Goal: Task Accomplishment & Management: Manage account settings

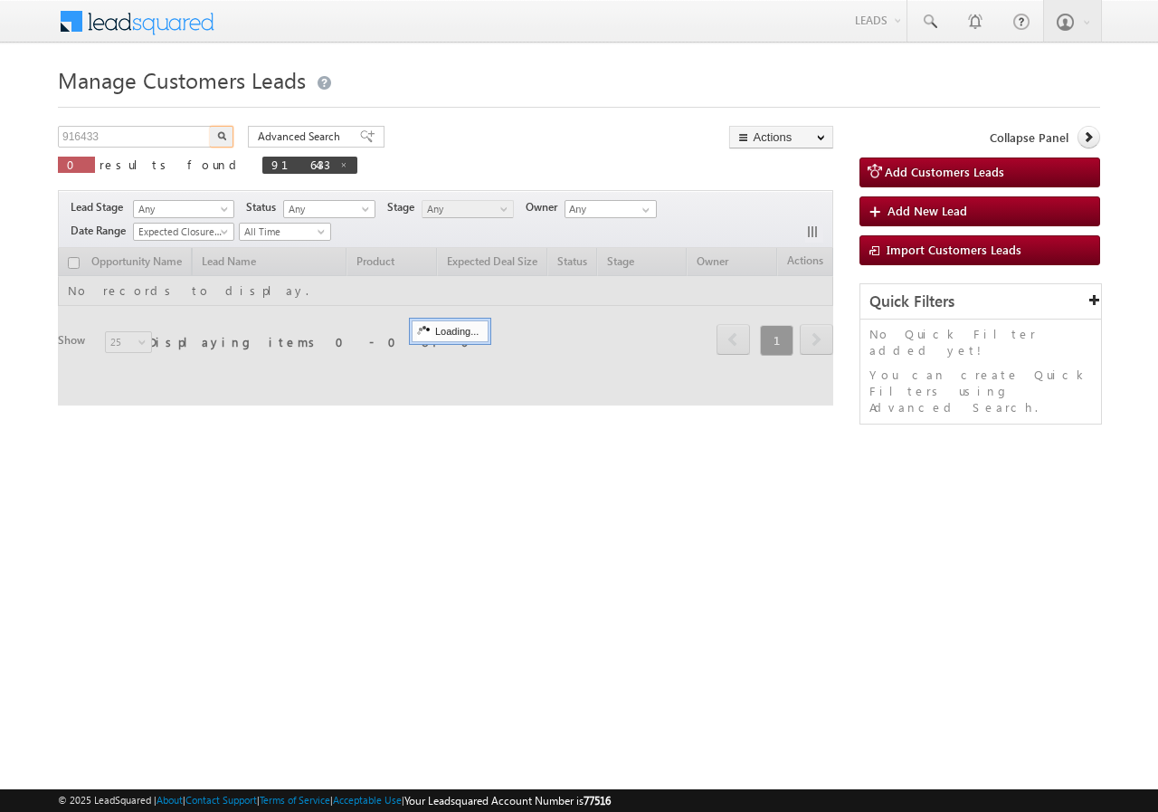
click at [141, 138] on input "916433" at bounding box center [135, 137] width 155 height 22
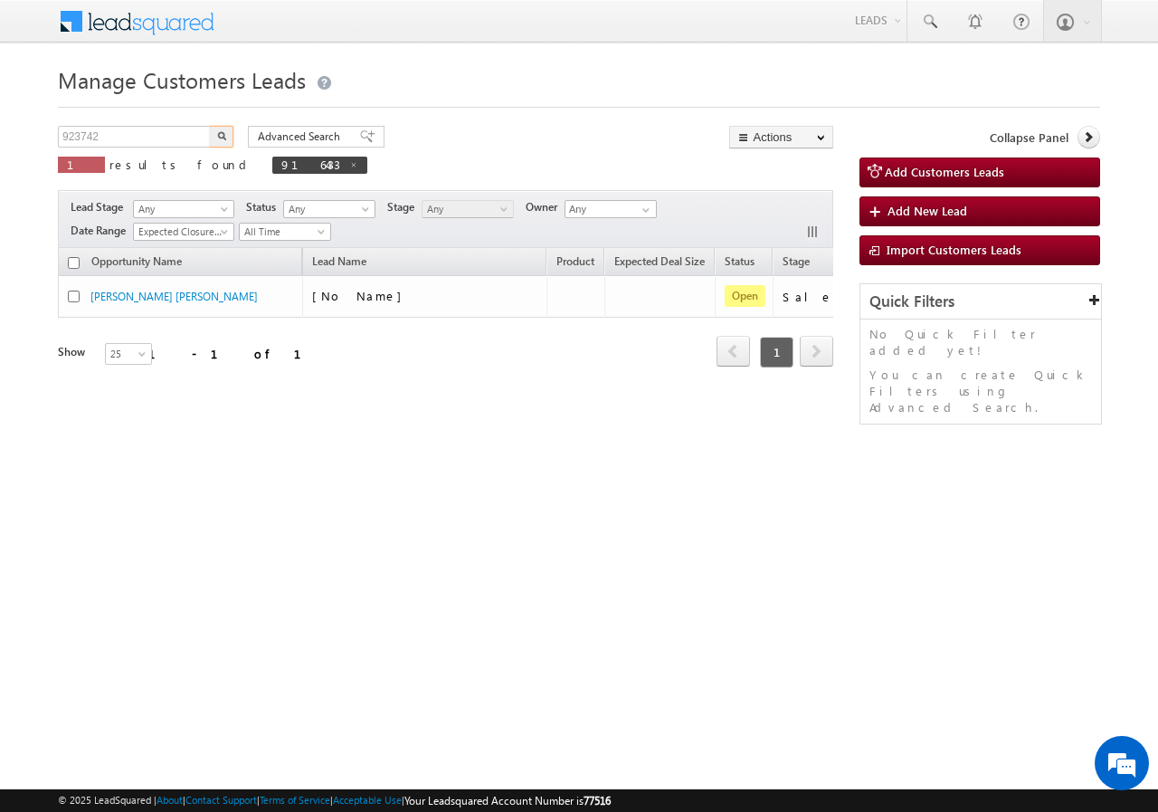
type input "923742"
click at [223, 134] on img "button" at bounding box center [221, 135] width 9 height 9
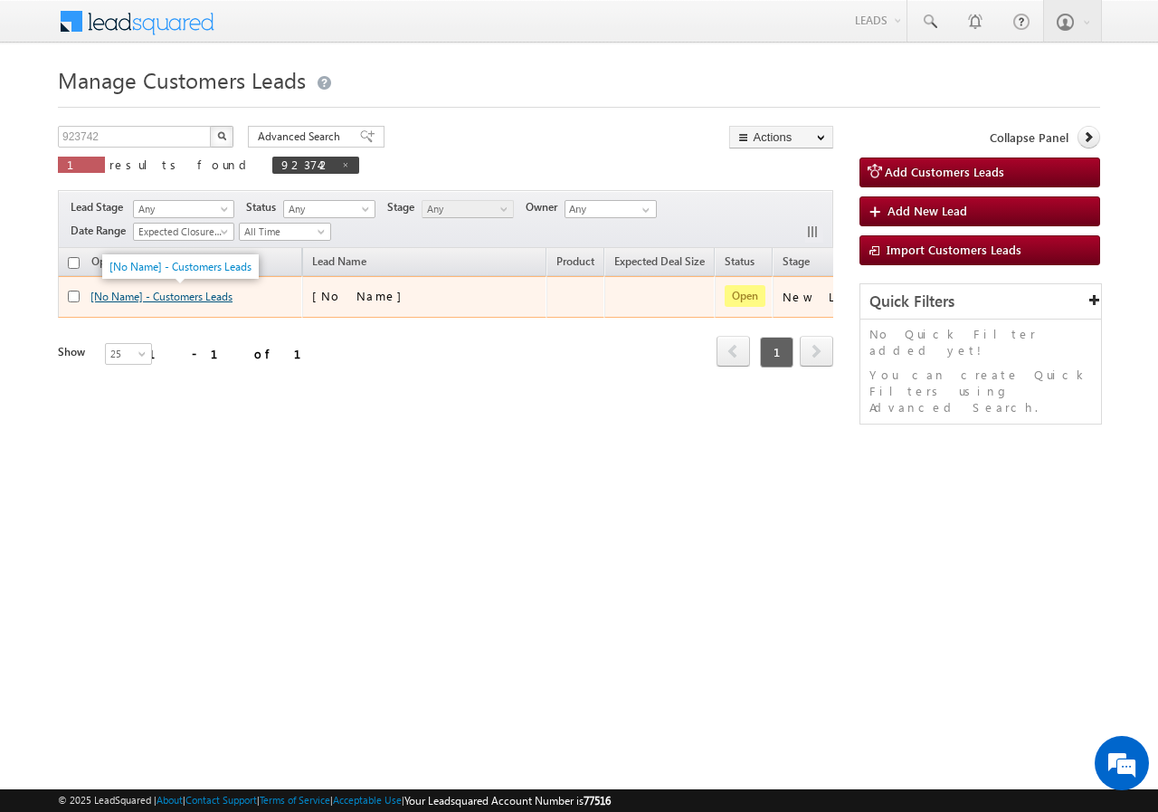
click at [186, 296] on link "[No Name] - Customers Leads" at bounding box center [162, 297] width 142 height 14
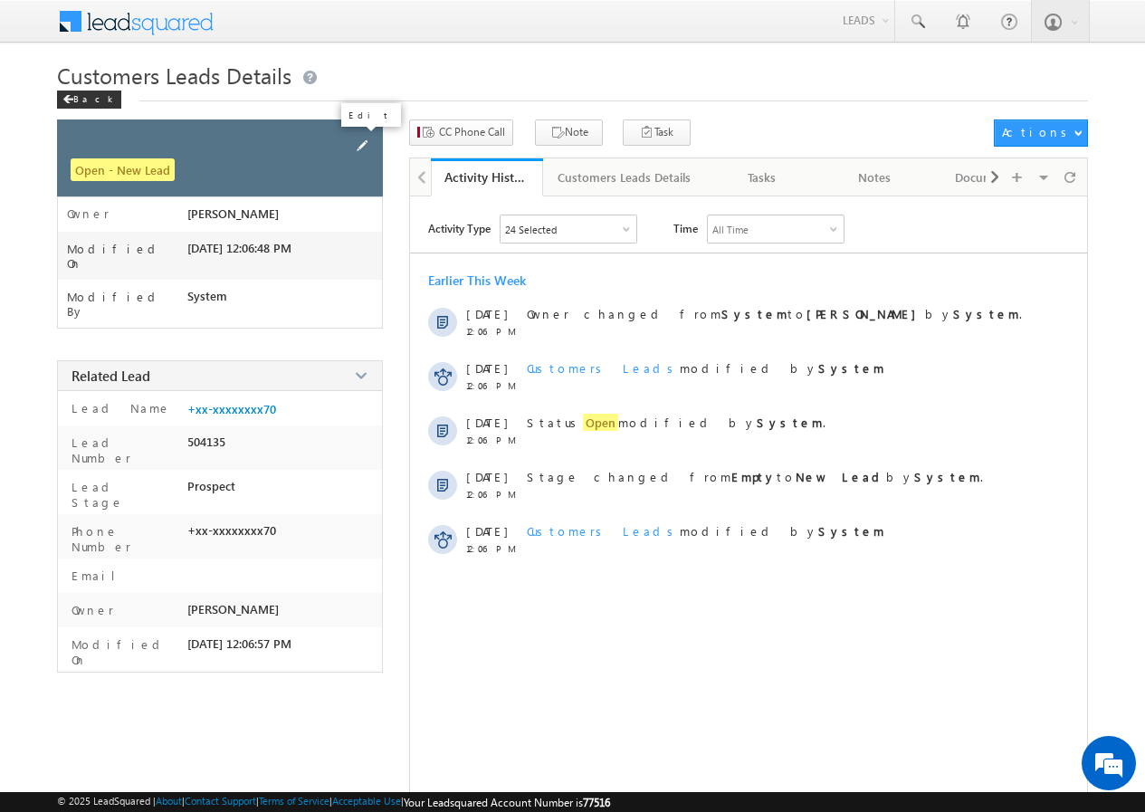
click at [359, 142] on span at bounding box center [362, 146] width 20 height 20
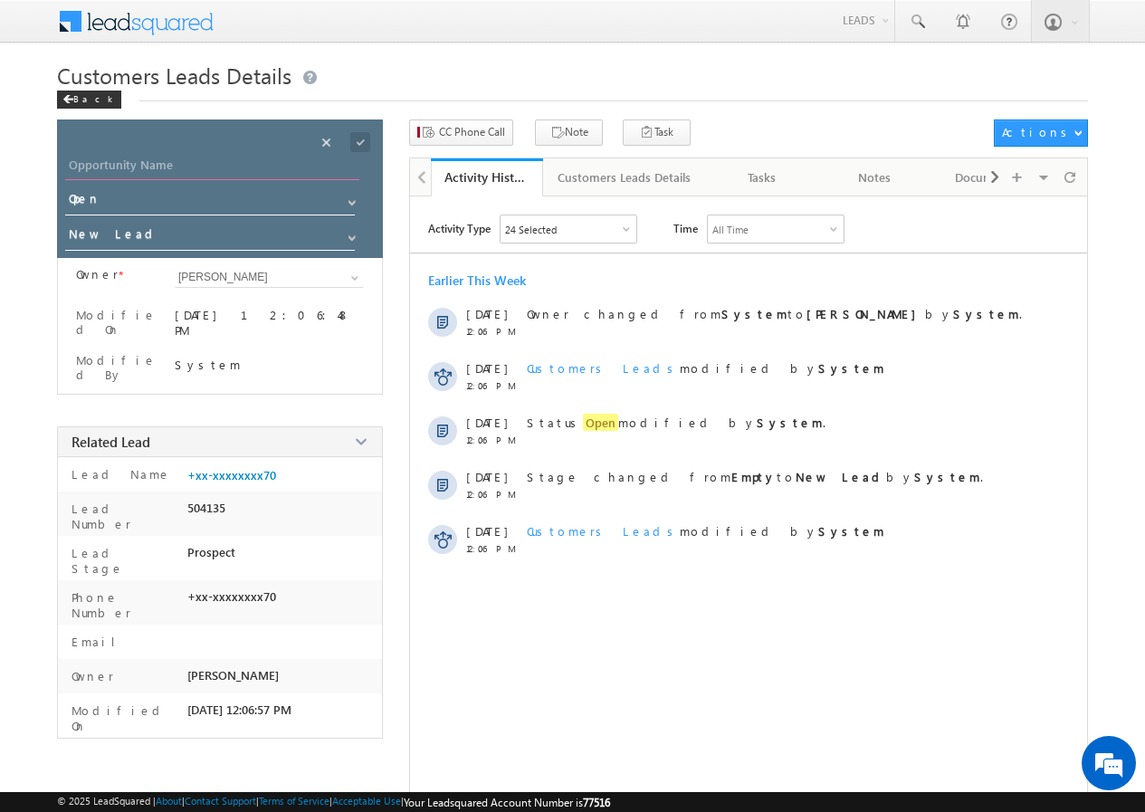
click at [255, 165] on input "Opportunity Name" at bounding box center [212, 167] width 294 height 25
paste input "[PERSON_NAME]"
type input "[PERSON_NAME]"
click at [367, 138] on span at bounding box center [360, 142] width 20 height 20
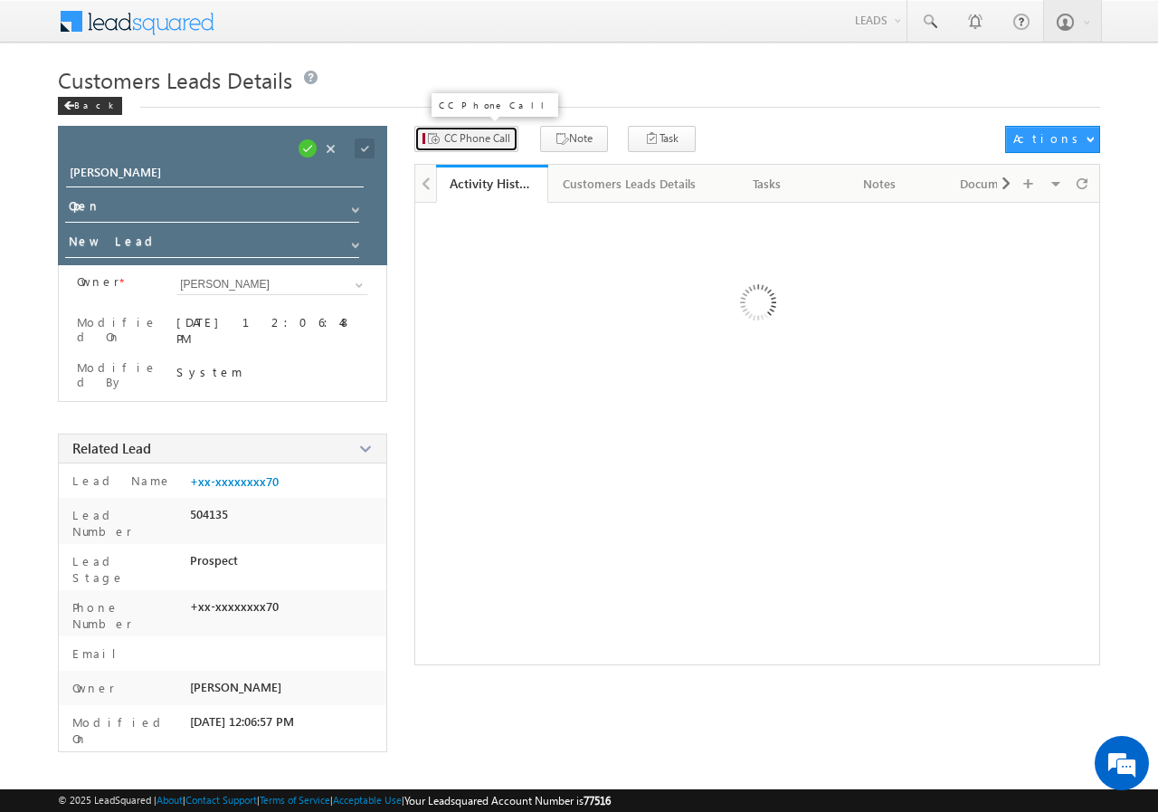
click at [465, 142] on button "CC Phone Call" at bounding box center [467, 139] width 104 height 26
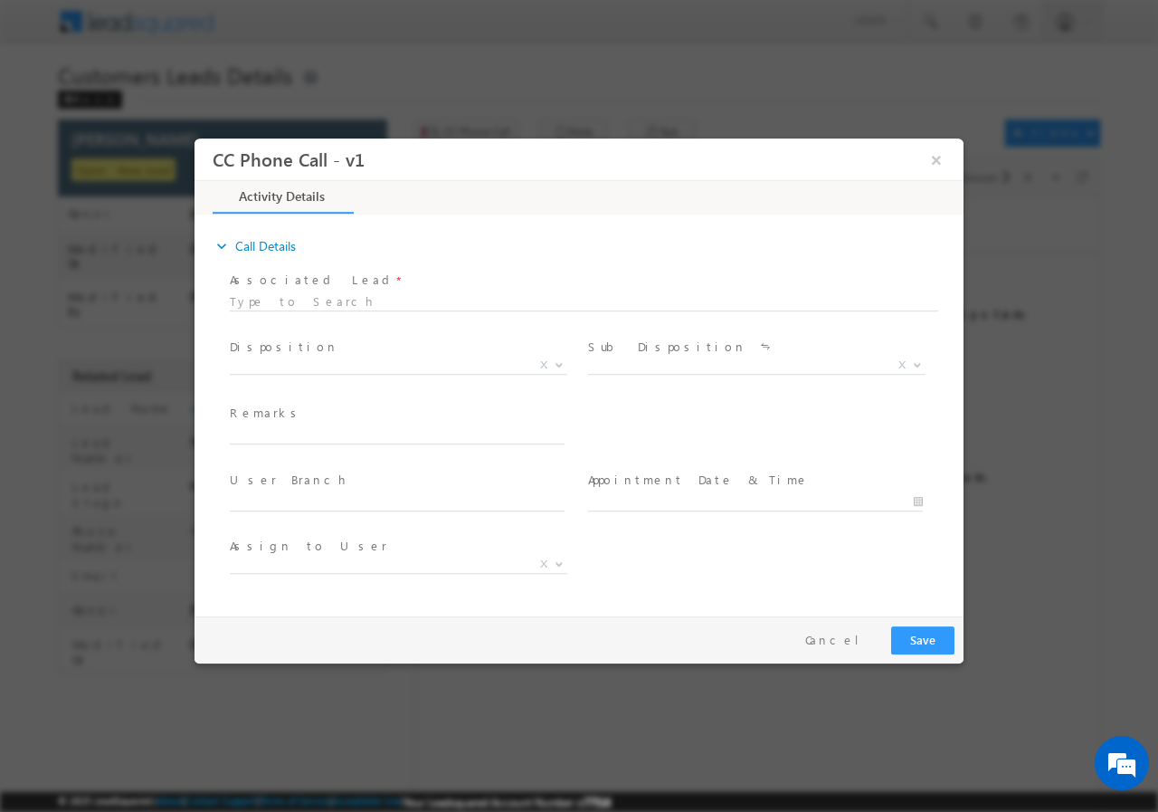
select select "[EMAIL_ADDRESS][DOMAIN_NAME]"
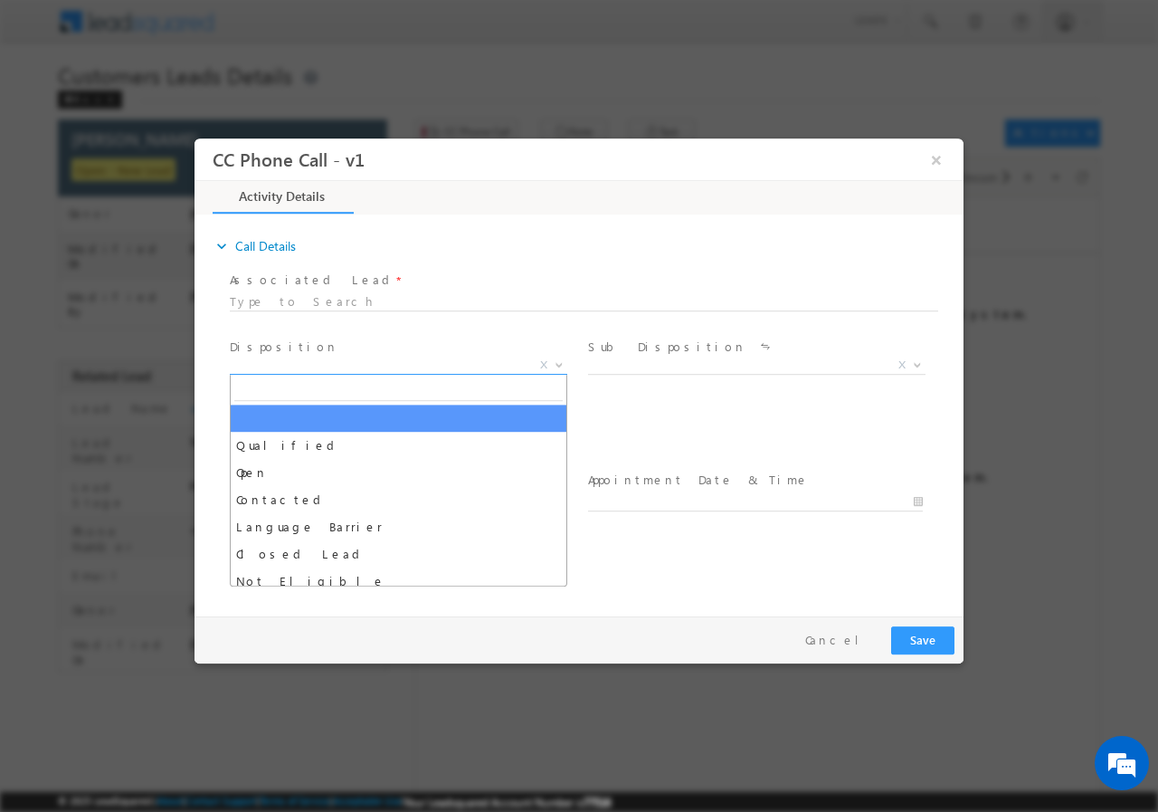
click at [326, 368] on span "X" at bounding box center [399, 365] width 338 height 18
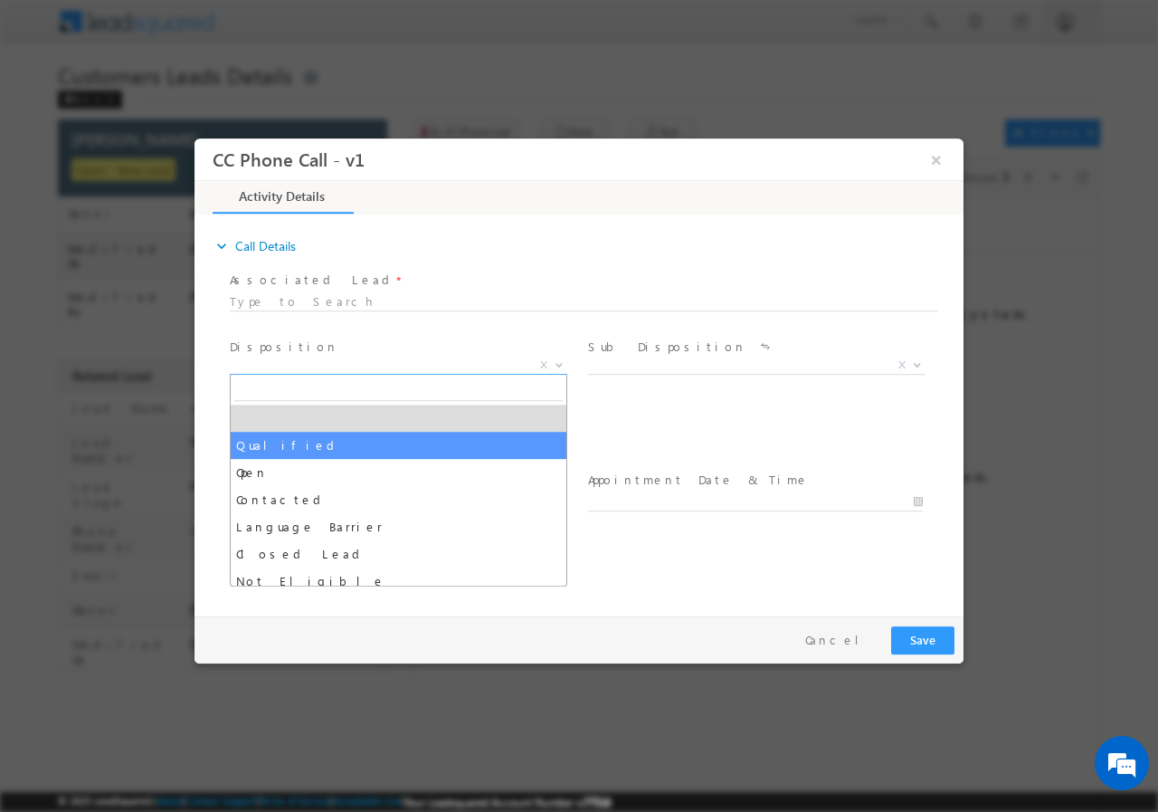
select select "Qualified"
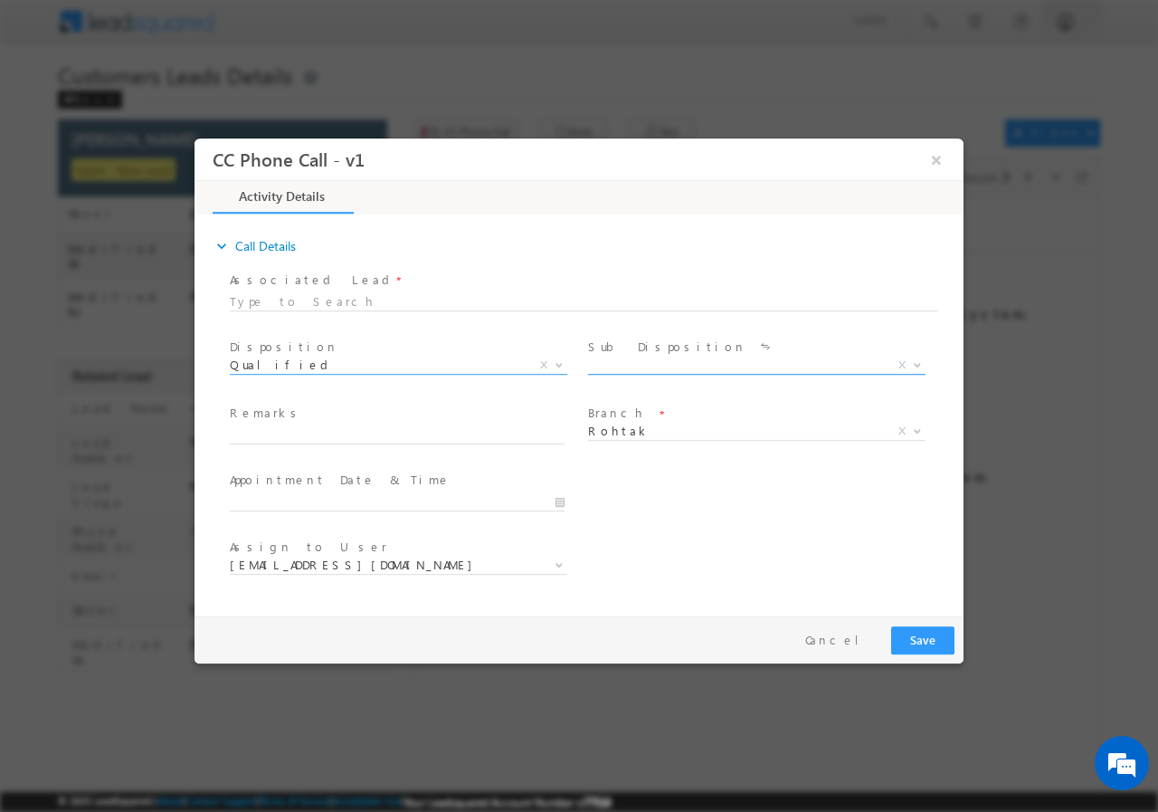
click at [621, 357] on span "X" at bounding box center [757, 365] width 338 height 18
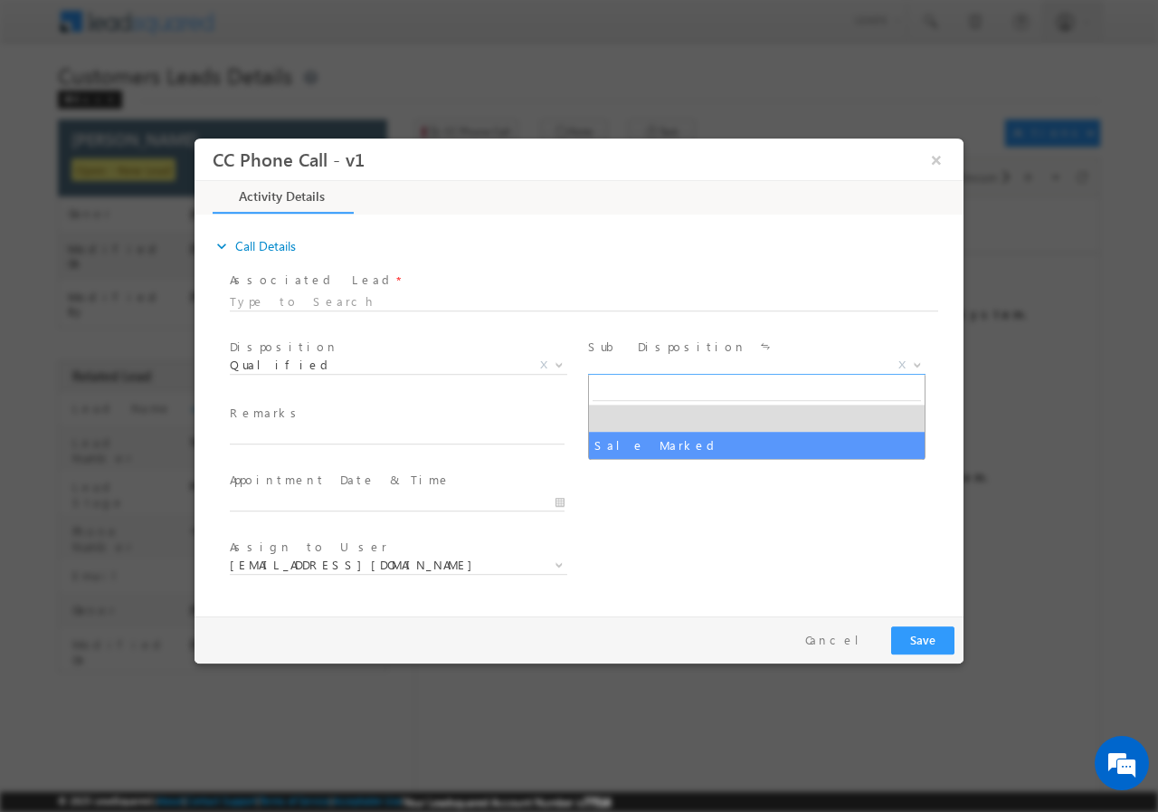
select select "Sale Marked"
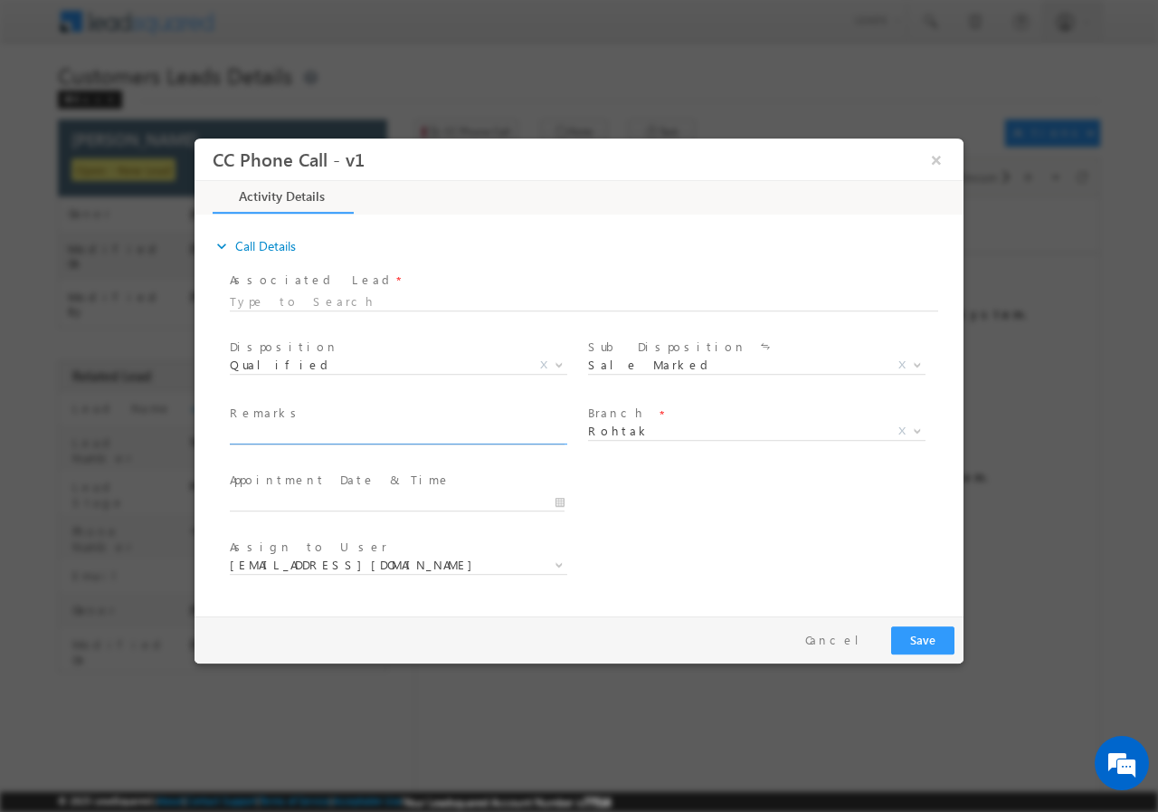
click at [357, 436] on input "text" at bounding box center [397, 434] width 335 height 18
paste input "923742//VB_Interested//[PERSON_NAME]//7404202670//Flat Purchase// pv-24L// loan…"
type input "923742//VB_Interested//[PERSON_NAME]//7404202670//Flat Purchase// pv-24L// loan…"
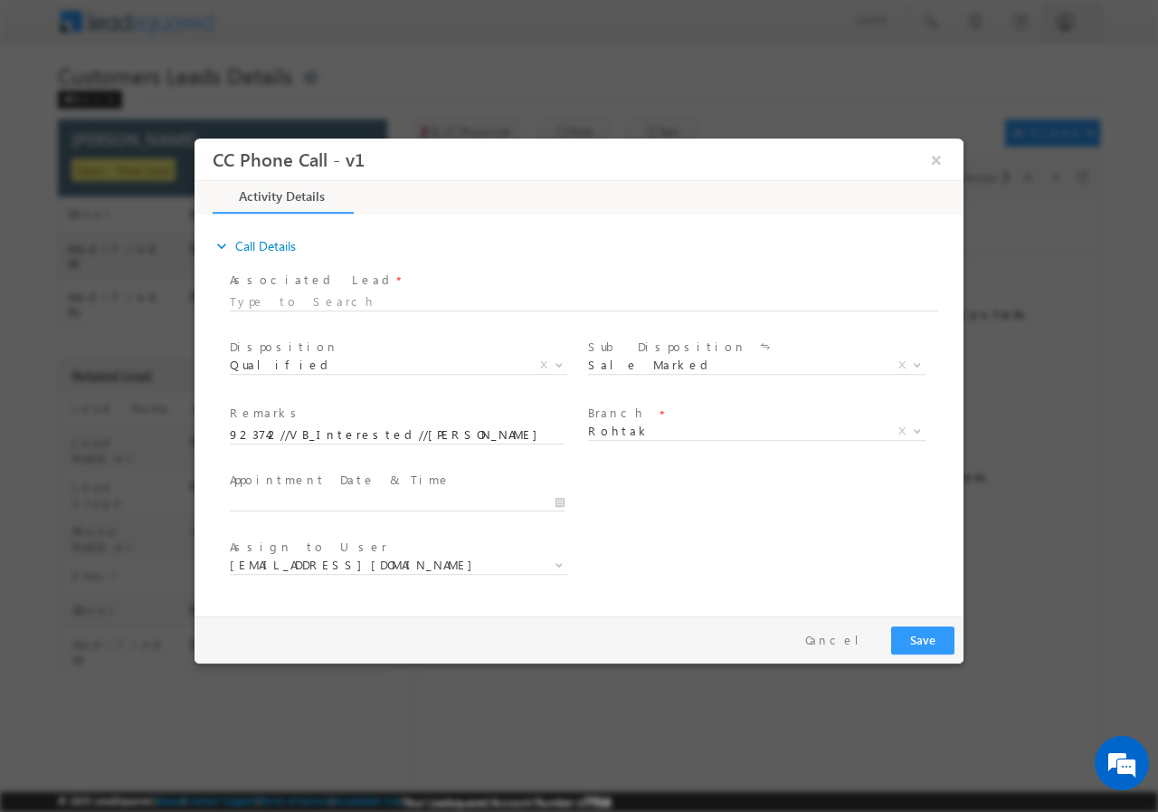
click at [567, 493] on div at bounding box center [405, 501] width 351 height 22
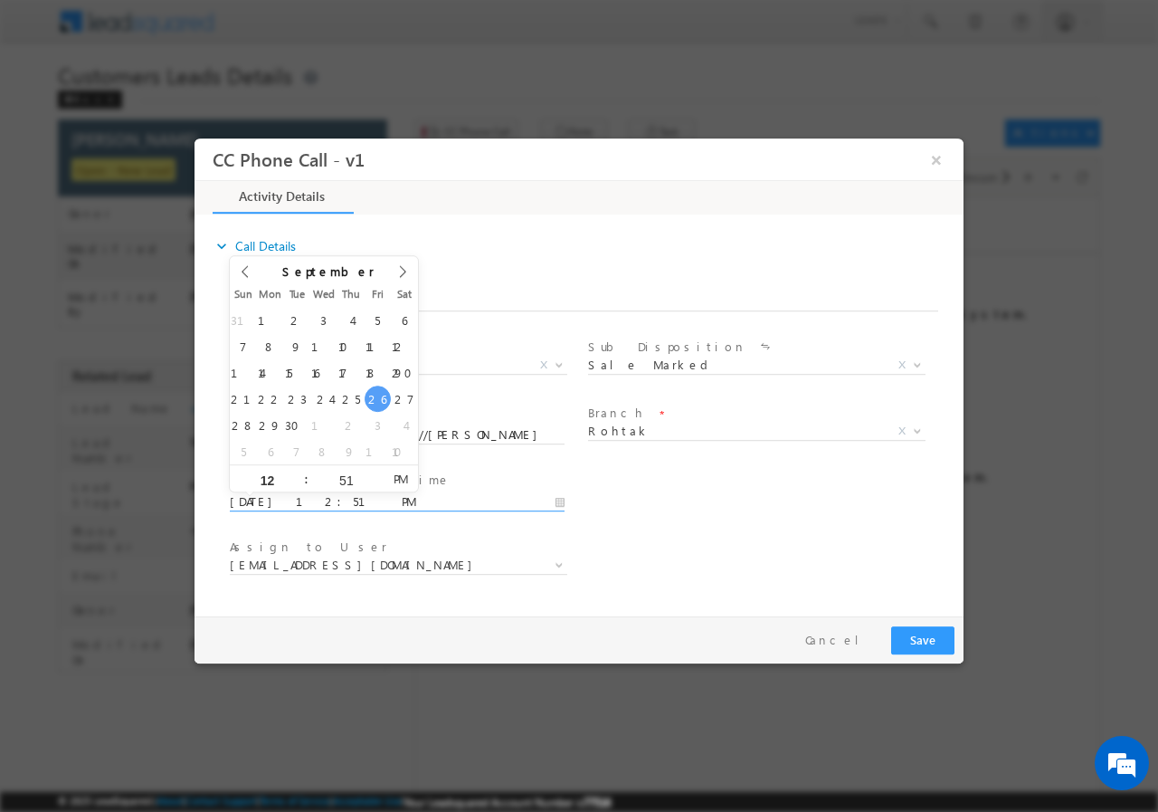
click at [565, 497] on input "[DATE] 12:51 PM" at bounding box center [397, 501] width 335 height 18
type input "[DATE] 12:51 PM"
click at [349, 479] on input "51" at bounding box center [346, 479] width 75 height 12
type input "00"
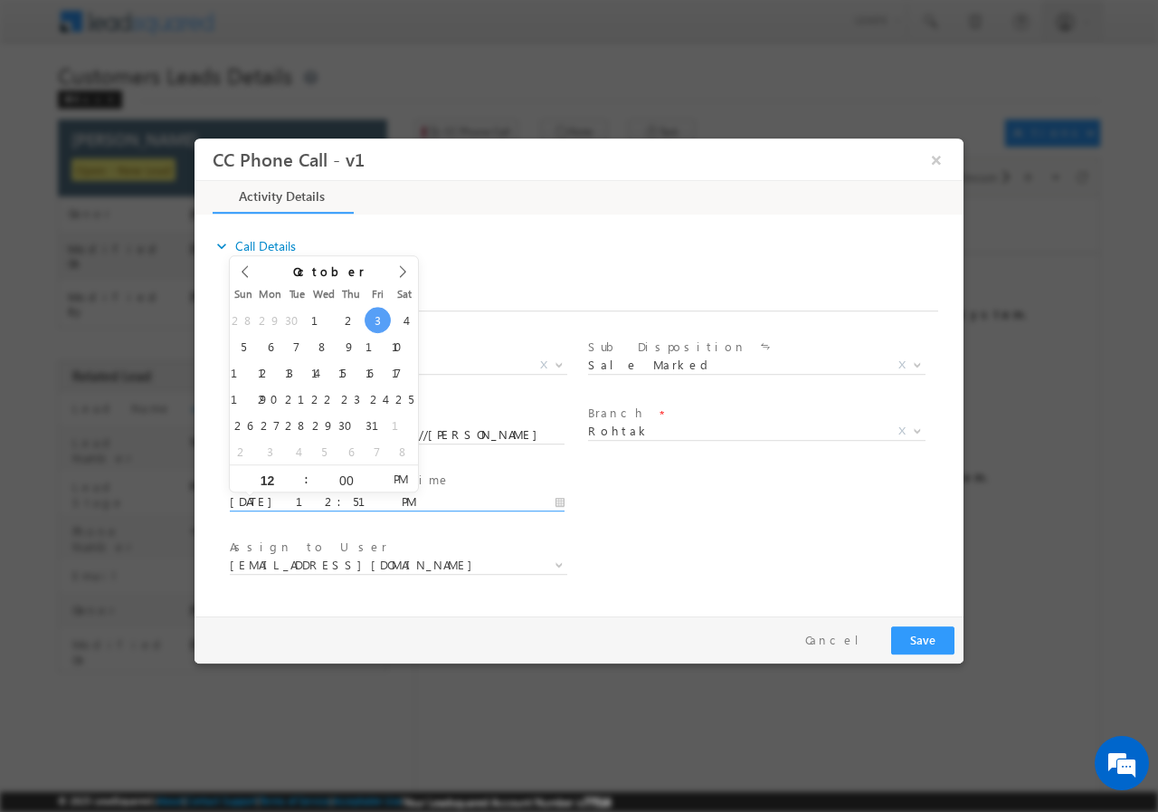
type input "[DATE] 12:00 PM"
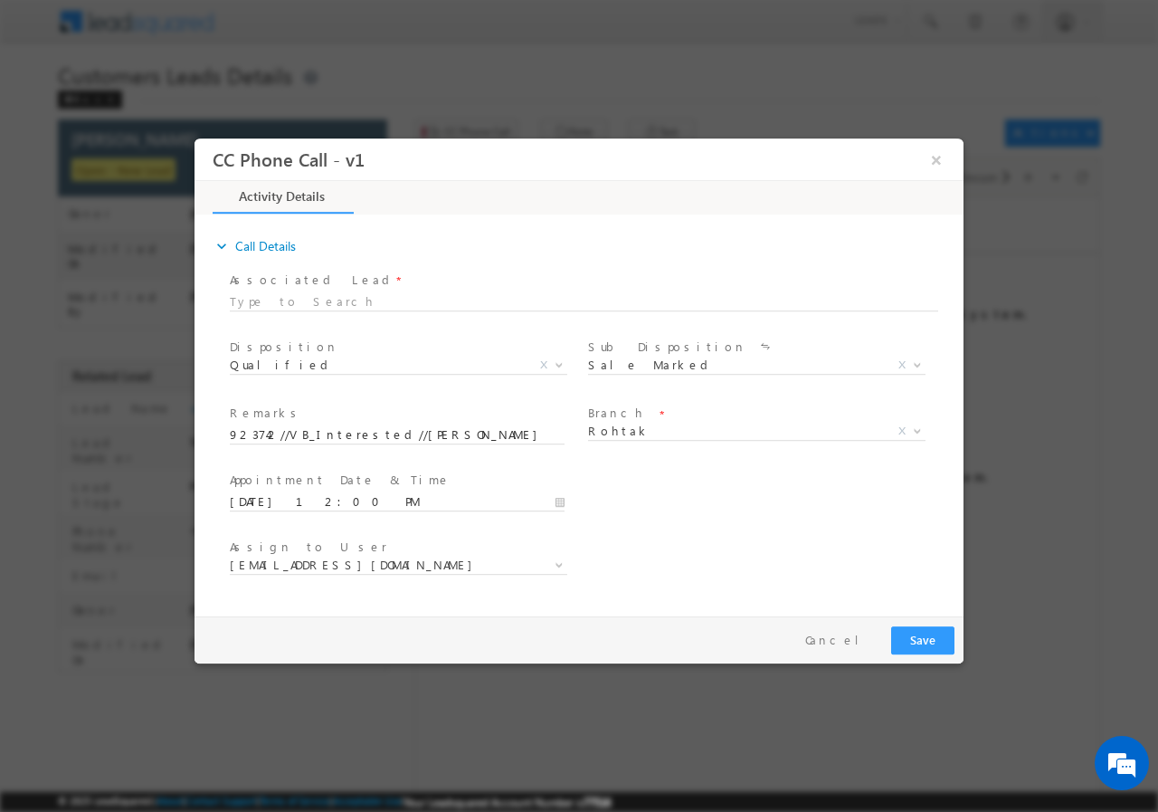
click at [738, 510] on div "User Branch * Appointment Date & Time * [DATE] 12:00 PM" at bounding box center [595, 499] width 738 height 67
click at [460, 427] on input "923742//VB_Interested//[PERSON_NAME]//7404202670//Flat Purchase// pv-24L// loan…" at bounding box center [397, 434] width 335 height 18
click at [709, 504] on div "User Branch * Appointment Date & Time * [DATE] 12:00 PM" at bounding box center [595, 499] width 738 height 67
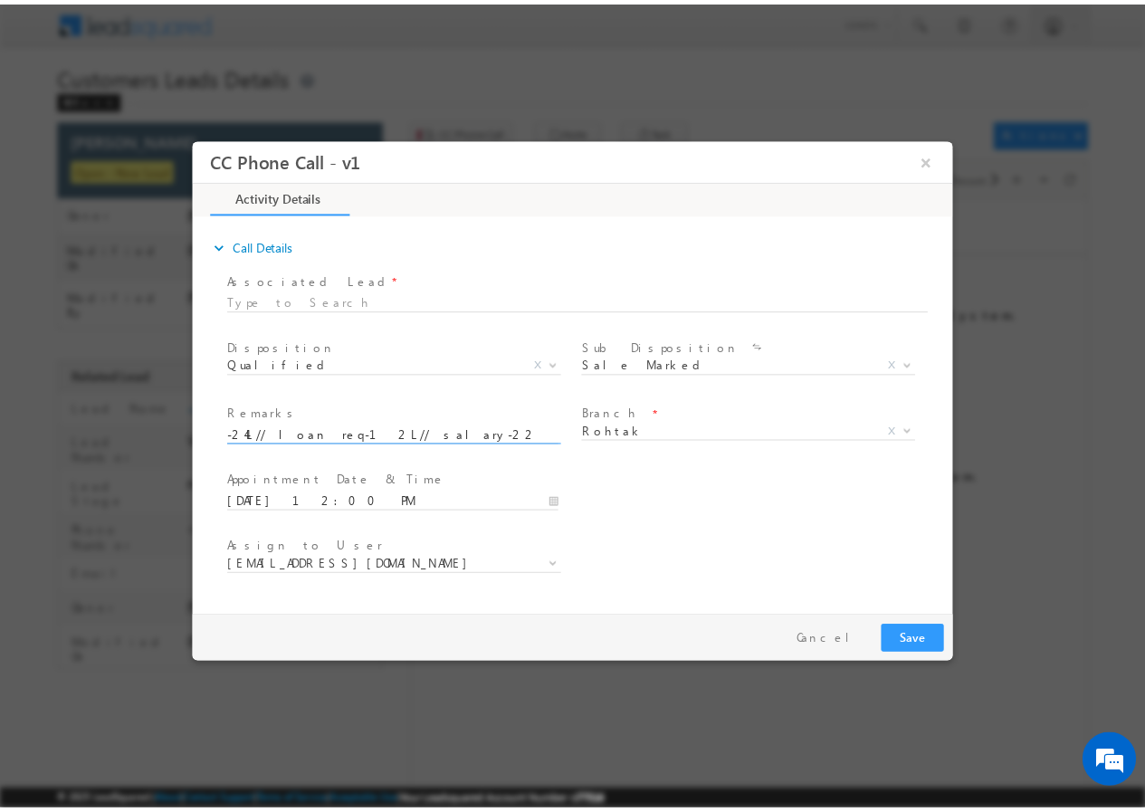
scroll to position [0, 0]
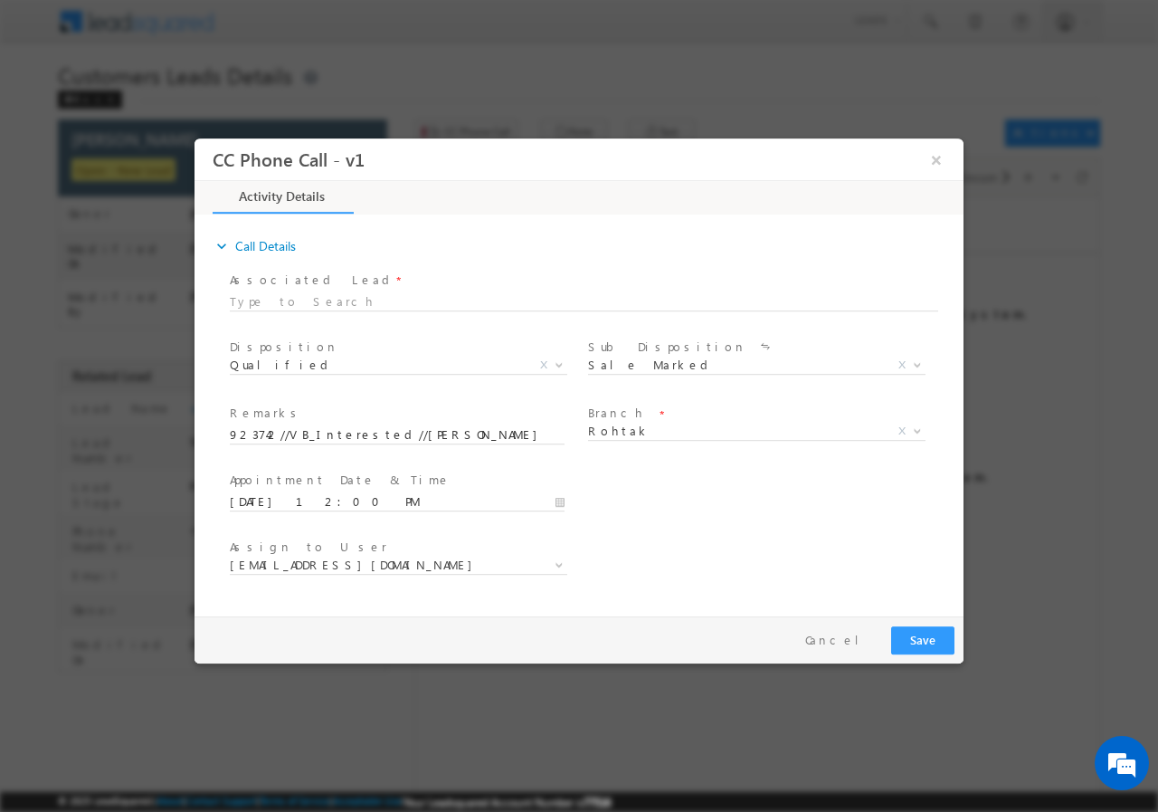
click at [375, 553] on span "Assign to User *" at bounding box center [397, 547] width 334 height 20
click at [352, 562] on span "[EMAIL_ADDRESS][DOMAIN_NAME]" at bounding box center [377, 564] width 294 height 16
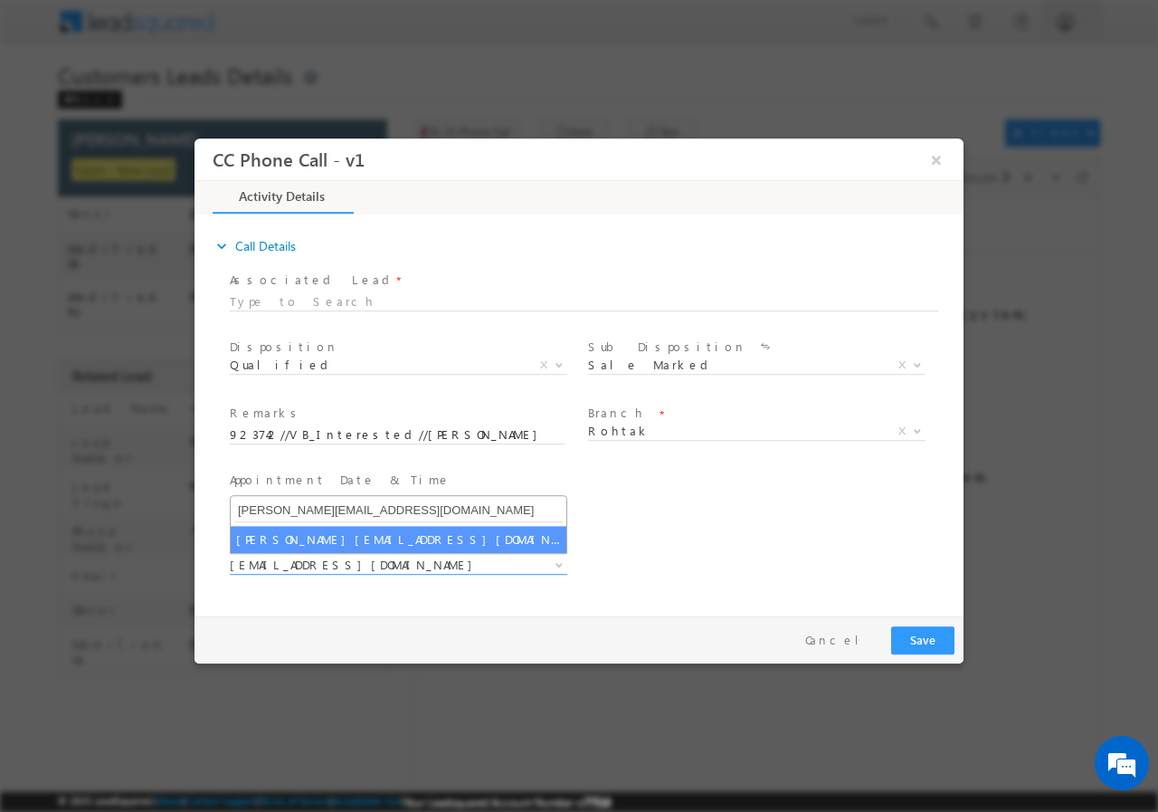
type input "[PERSON_NAME][EMAIL_ADDRESS][DOMAIN_NAME]"
select select "[PERSON_NAME][EMAIL_ADDRESS][DOMAIN_NAME]"
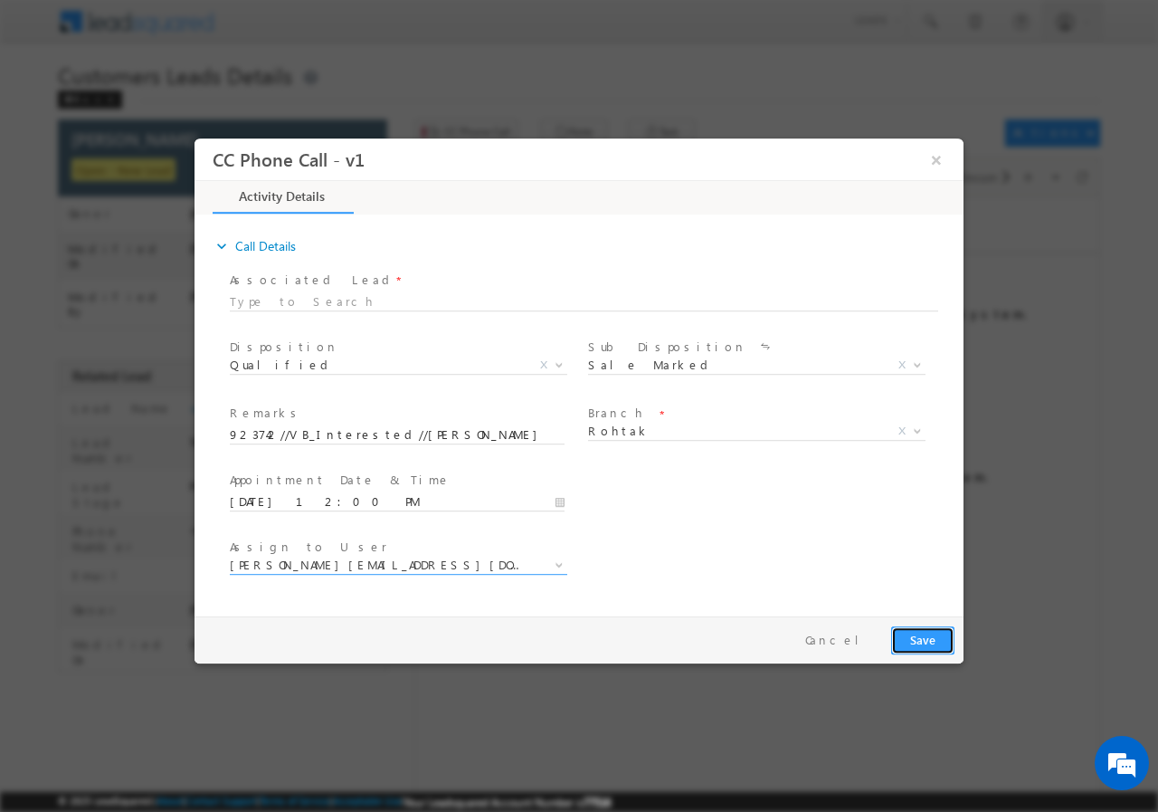
click at [914, 640] on button "Save" at bounding box center [922, 639] width 63 height 28
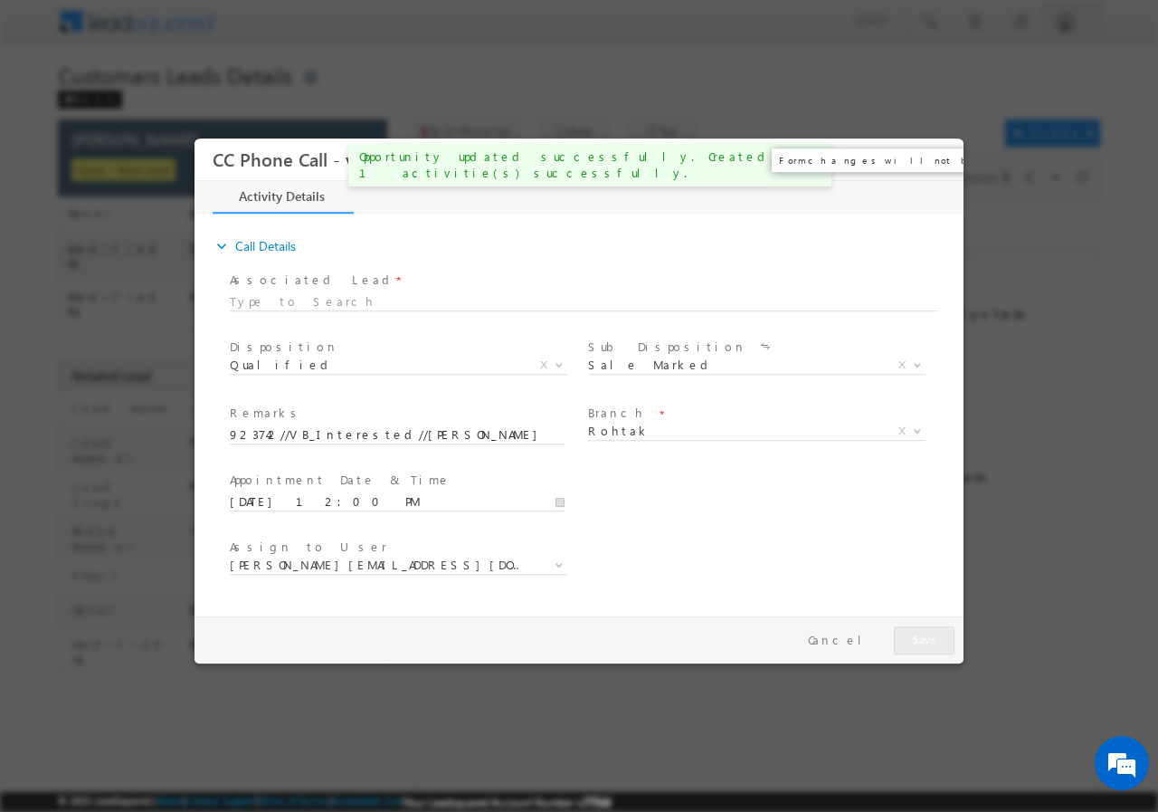
click at [937, 160] on button "×" at bounding box center [936, 158] width 31 height 33
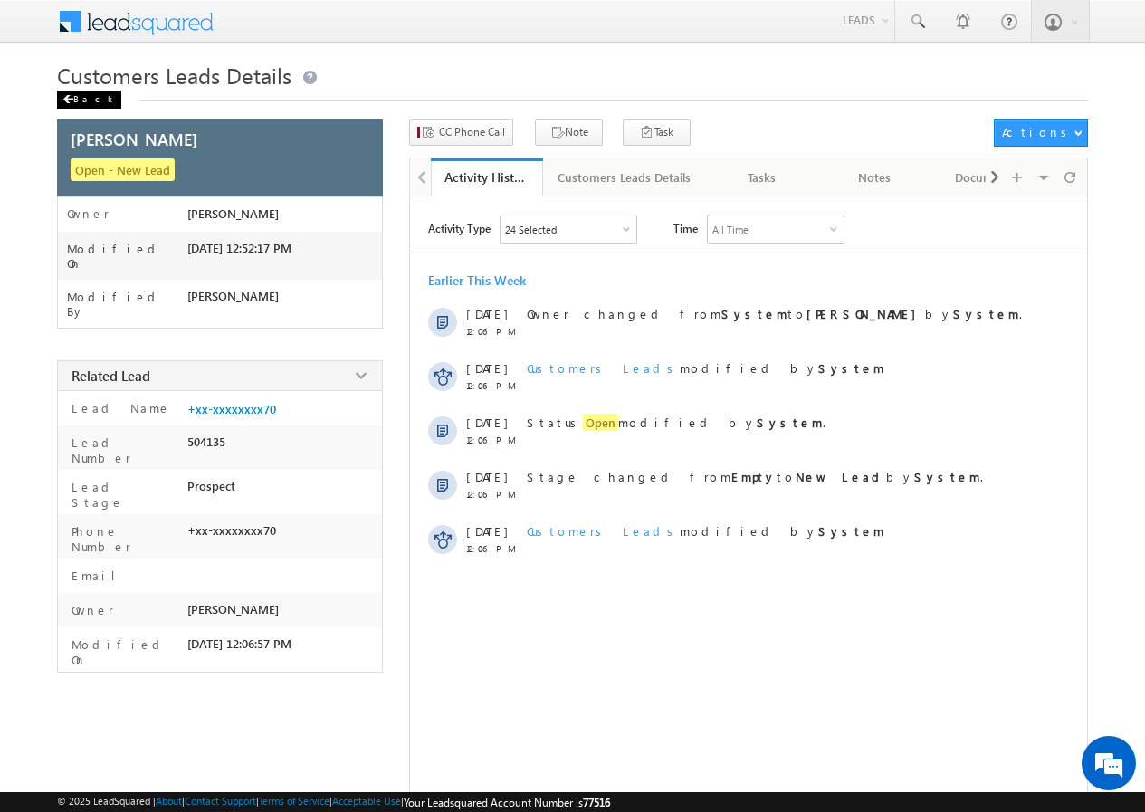
click at [80, 95] on div "Back" at bounding box center [89, 100] width 64 height 18
